Goal: Information Seeking & Learning: Find specific fact

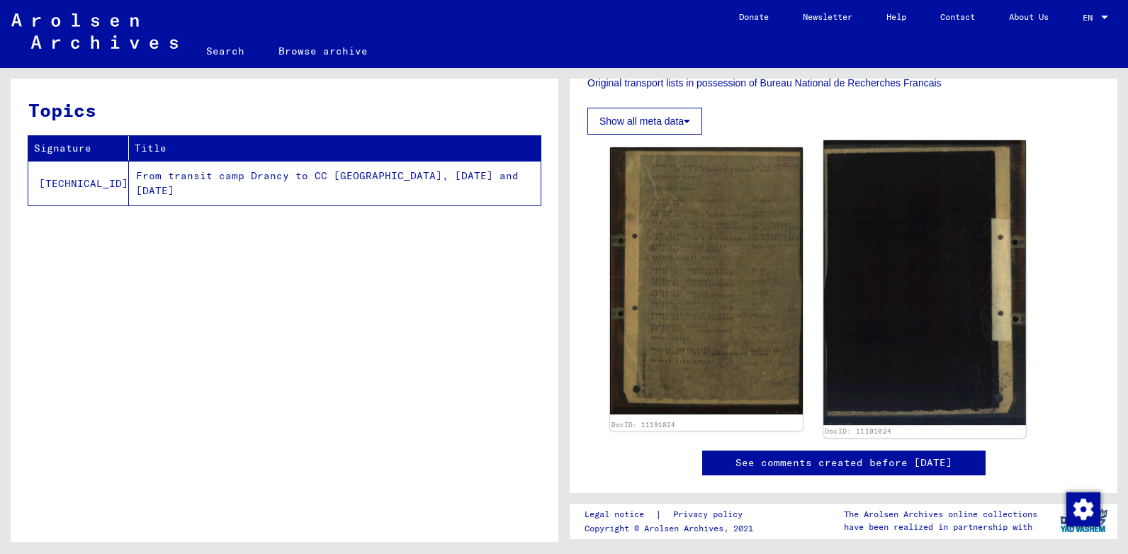
scroll to position [354, 0]
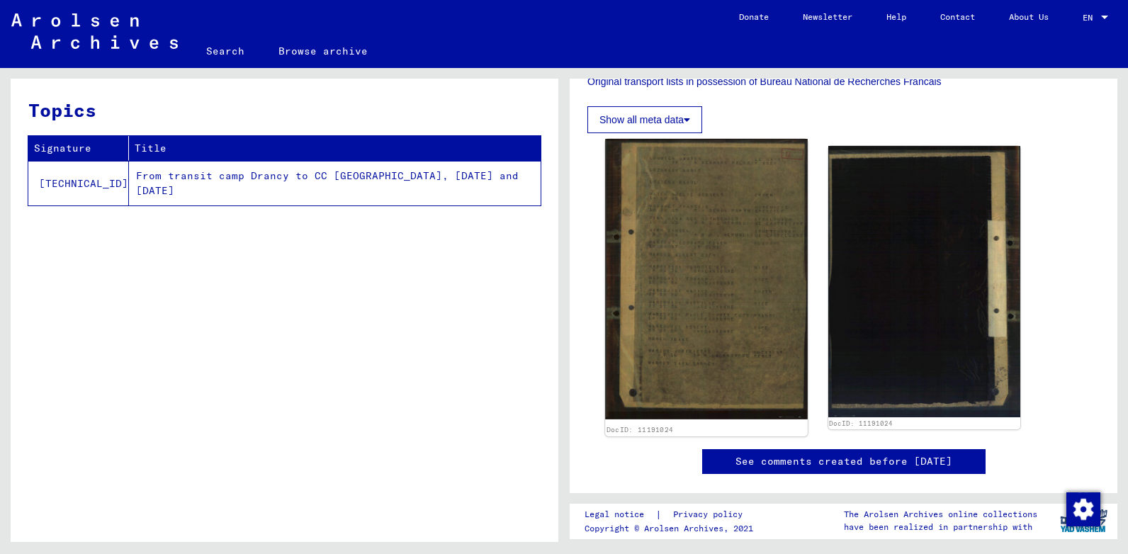
click at [745, 305] on img at bounding box center [706, 279] width 202 height 281
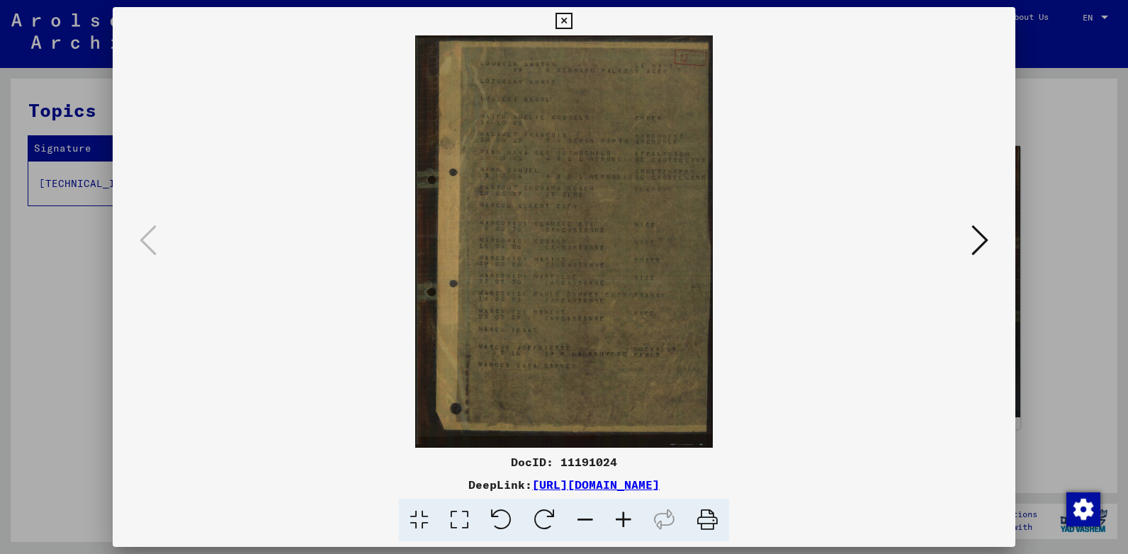
click at [562, 16] on icon at bounding box center [563, 21] width 16 height 17
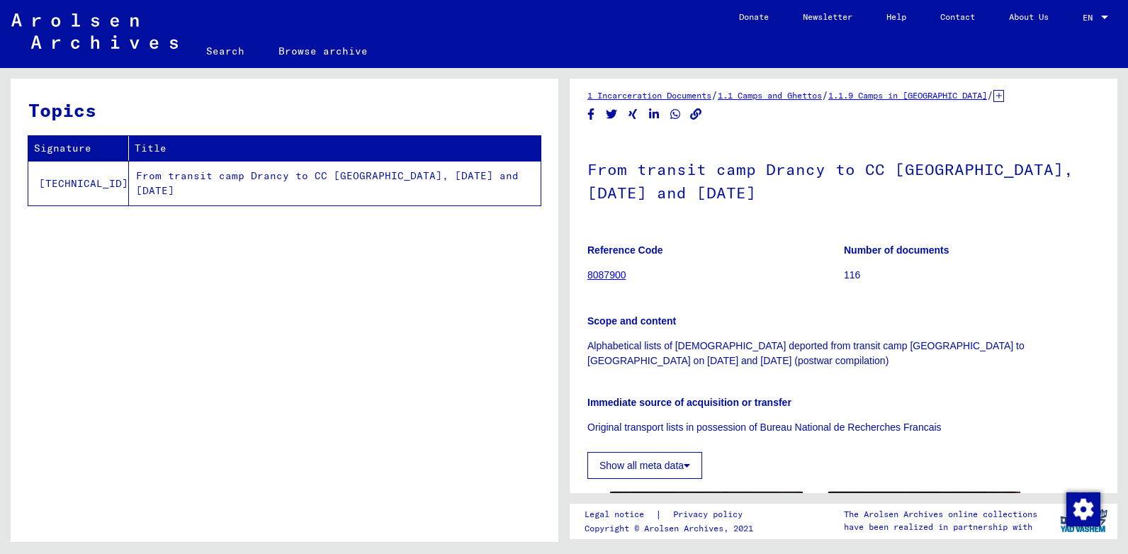
scroll to position [0, 0]
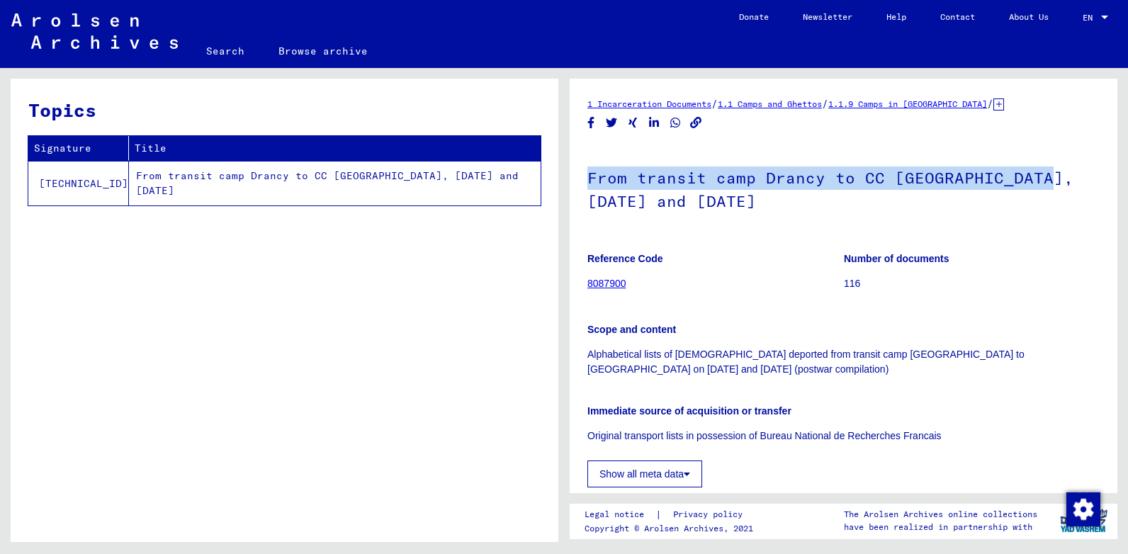
drag, startPoint x: 591, startPoint y: 176, endPoint x: 640, endPoint y: 211, distance: 60.9
click at [640, 211] on h1 "From transit camp Drancy to CC [GEOGRAPHIC_DATA], [DATE] and [DATE]" at bounding box center [843, 188] width 512 height 86
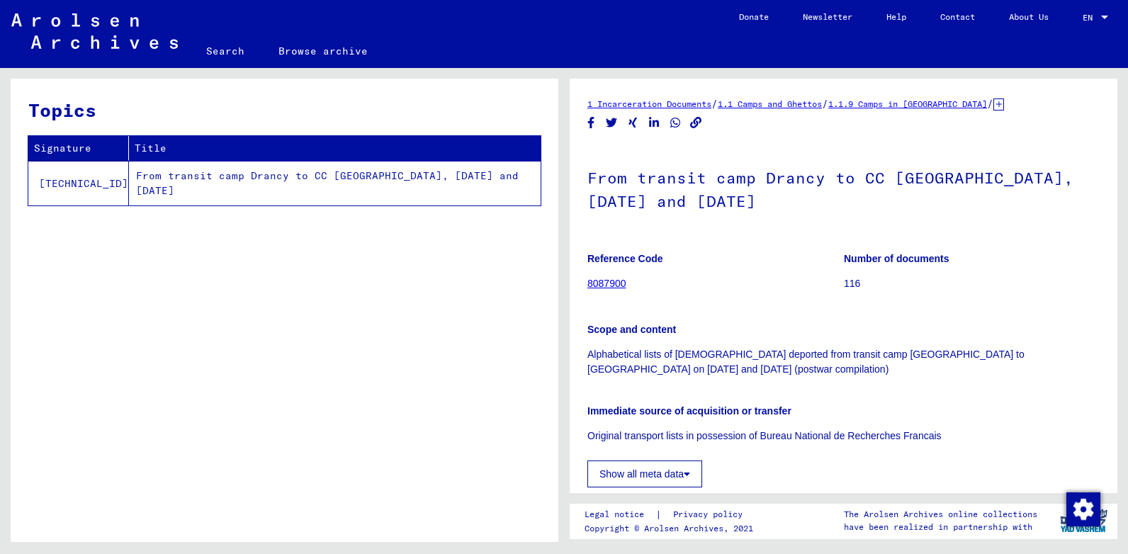
drag, startPoint x: 640, startPoint y: 211, endPoint x: 585, endPoint y: 102, distance: 122.3
click at [585, 102] on yv-its-full-details "1 Incarceration Documents / 1.1 Camps and Ghettos / 1.1.9 Camps in [GEOGRAPHIC_…" at bounding box center [844, 476] width 548 height 761
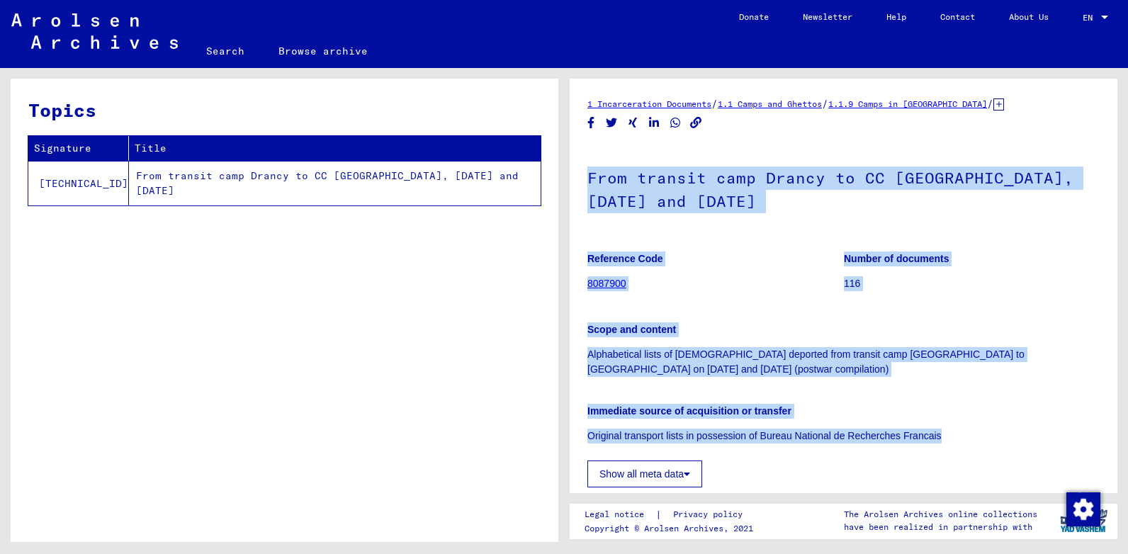
drag, startPoint x: 587, startPoint y: 176, endPoint x: 973, endPoint y: 438, distance: 466.6
click at [973, 438] on div "From transit camp Drancy to CC [GEOGRAPHIC_DATA], [DATE] and [DATE] Reference C…" at bounding box center [843, 316] width 512 height 342
copy div "From transit camp Drancy to CC [GEOGRAPHIC_DATA], [DATE] and [DATE] Reference C…"
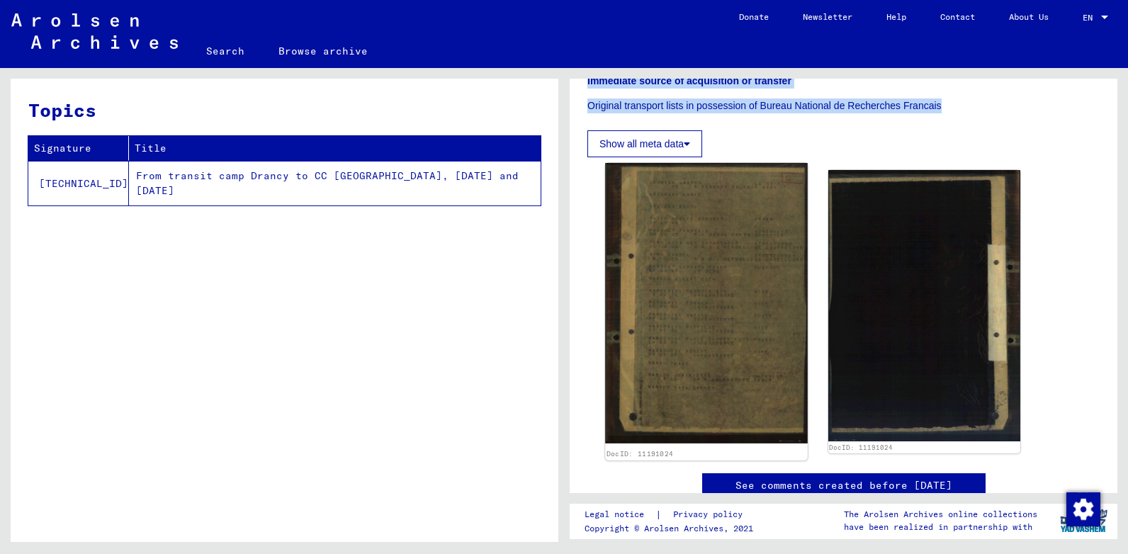
scroll to position [354, 0]
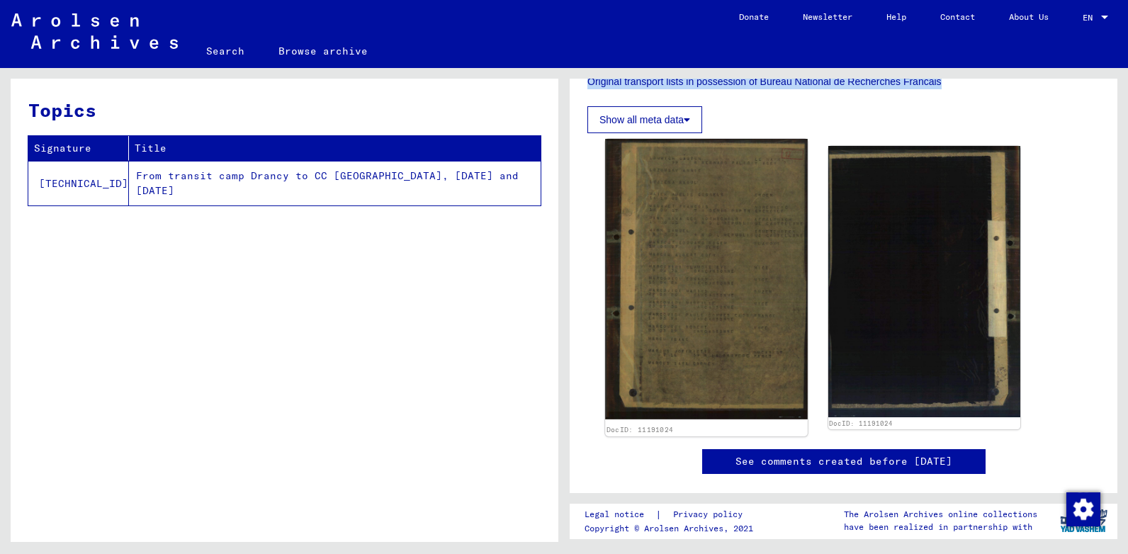
click at [652, 260] on img at bounding box center [706, 279] width 202 height 281
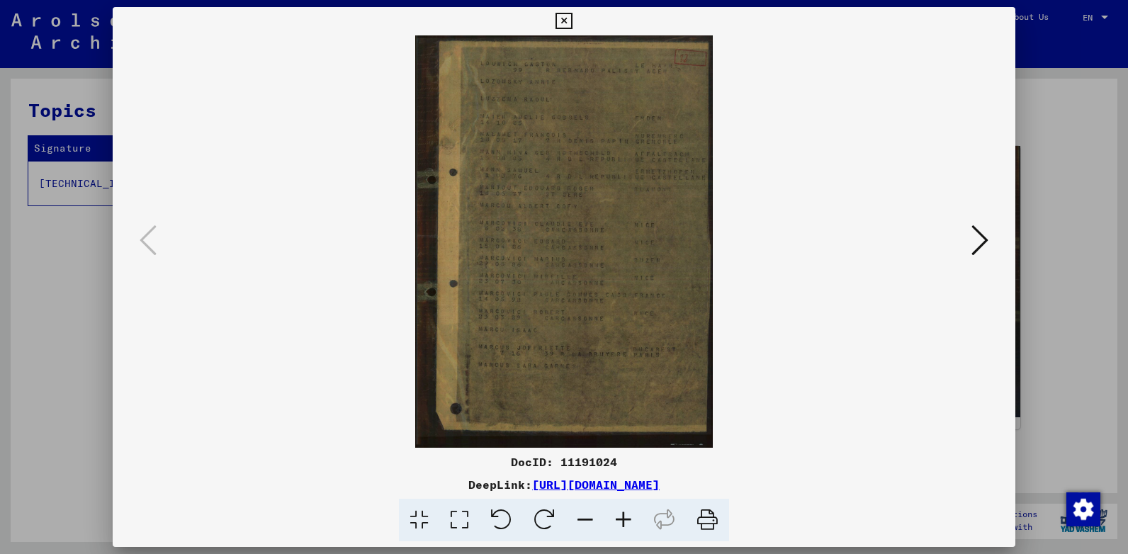
click at [982, 248] on icon at bounding box center [979, 240] width 17 height 34
